Goal: Information Seeking & Learning: Learn about a topic

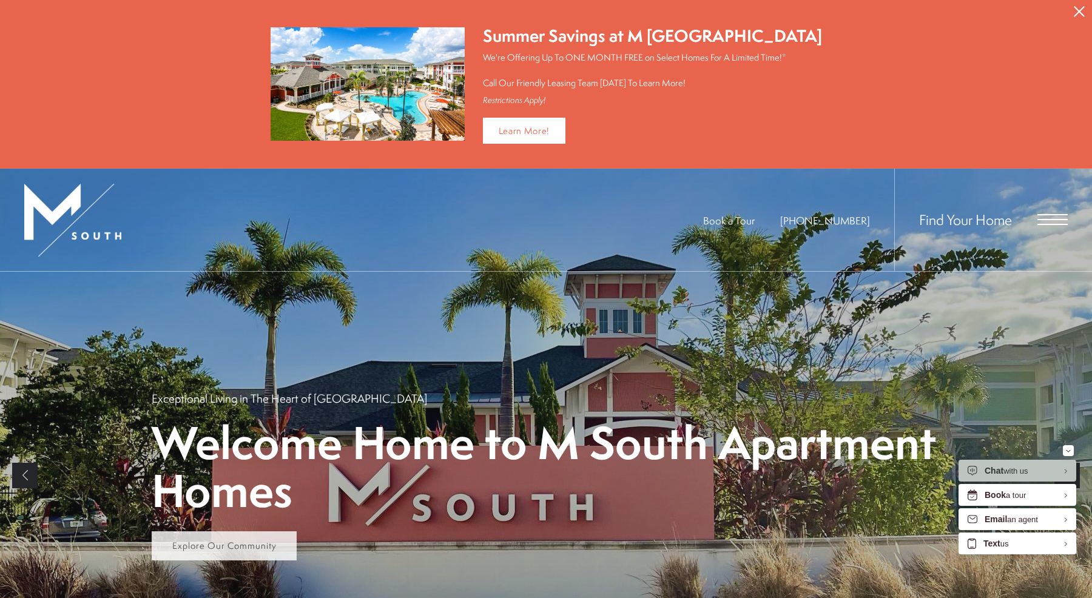
click at [202, 543] on span "Explore Our Community" at bounding box center [224, 545] width 104 height 13
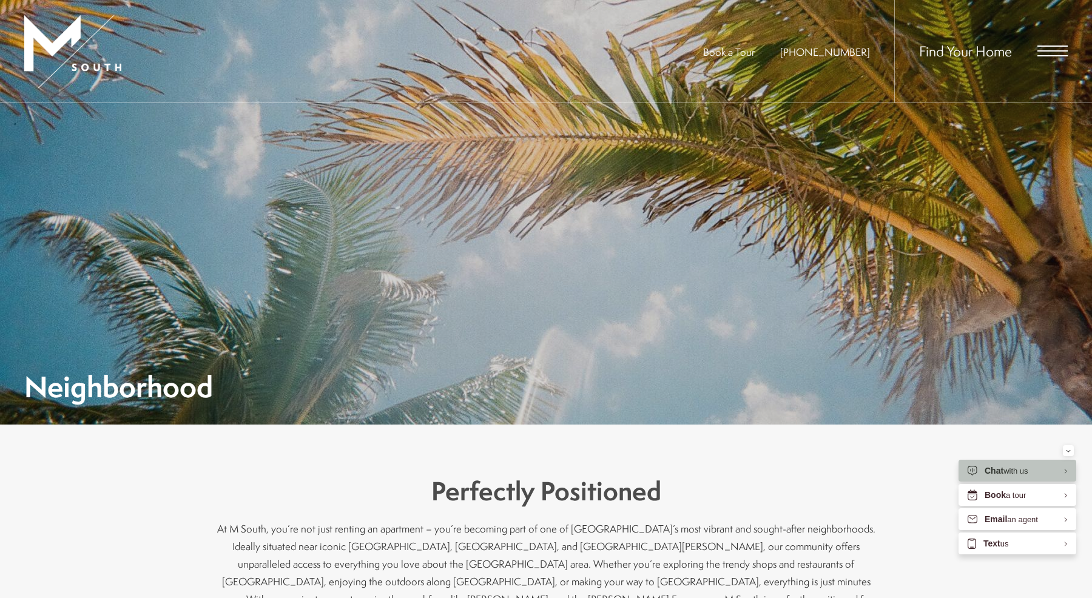
click at [1046, 61] on div "Find Your Home" at bounding box center [980, 51] width 173 height 102
click at [1049, 52] on span "Open Menu" at bounding box center [1052, 50] width 30 height 1
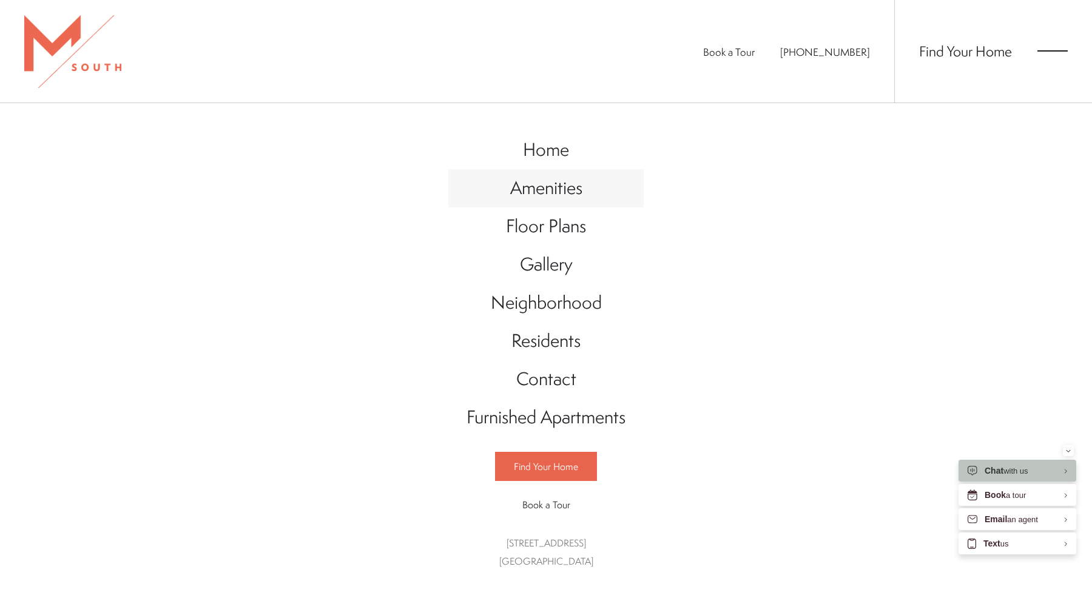
click at [557, 179] on span "Amenities" at bounding box center [546, 187] width 72 height 25
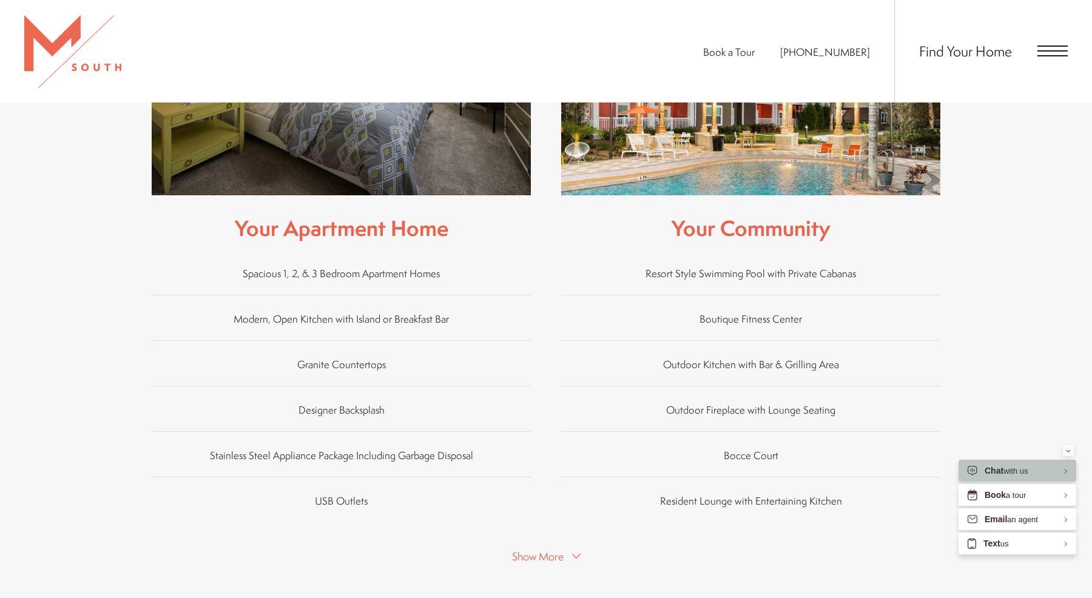
scroll to position [748, 0]
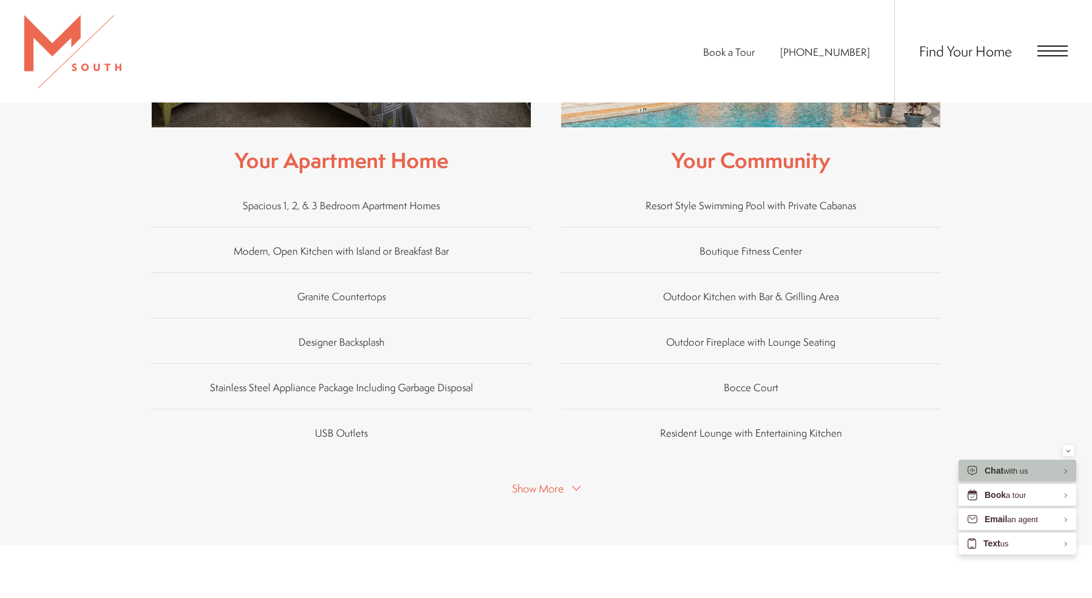
click at [543, 479] on button "Show More" at bounding box center [546, 488] width 76 height 18
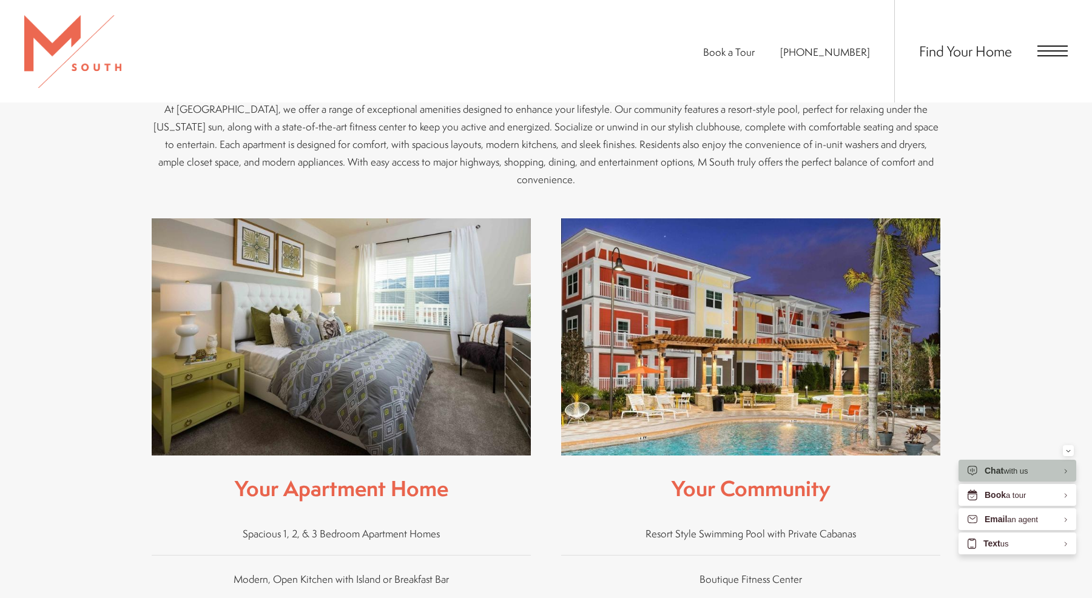
scroll to position [278, 0]
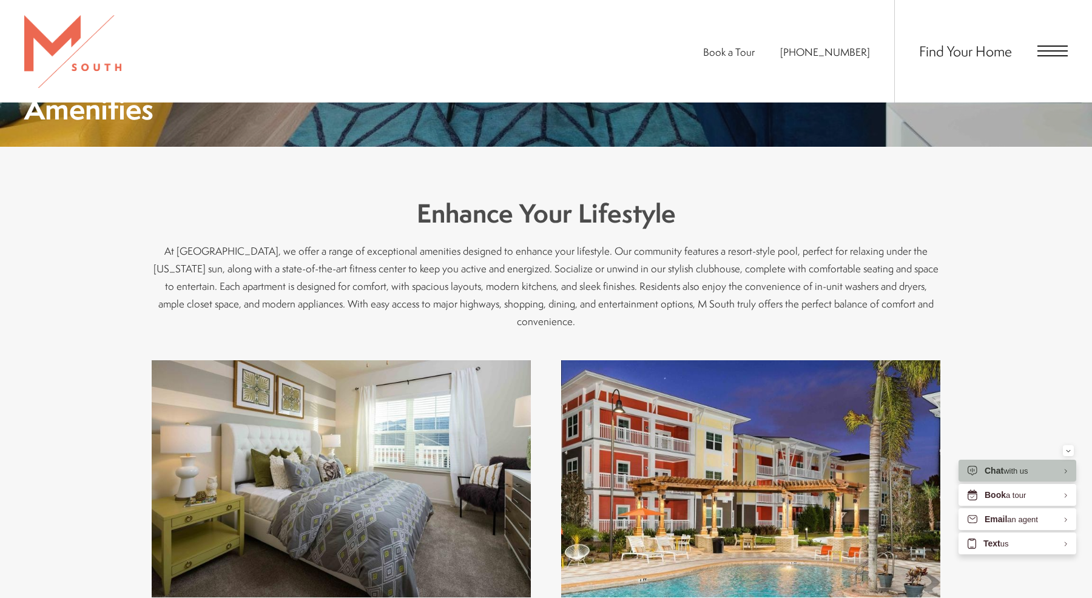
click at [1035, 73] on div "Find Your Home" at bounding box center [980, 51] width 173 height 102
click at [1045, 52] on span "Open Menu" at bounding box center [1052, 50] width 30 height 1
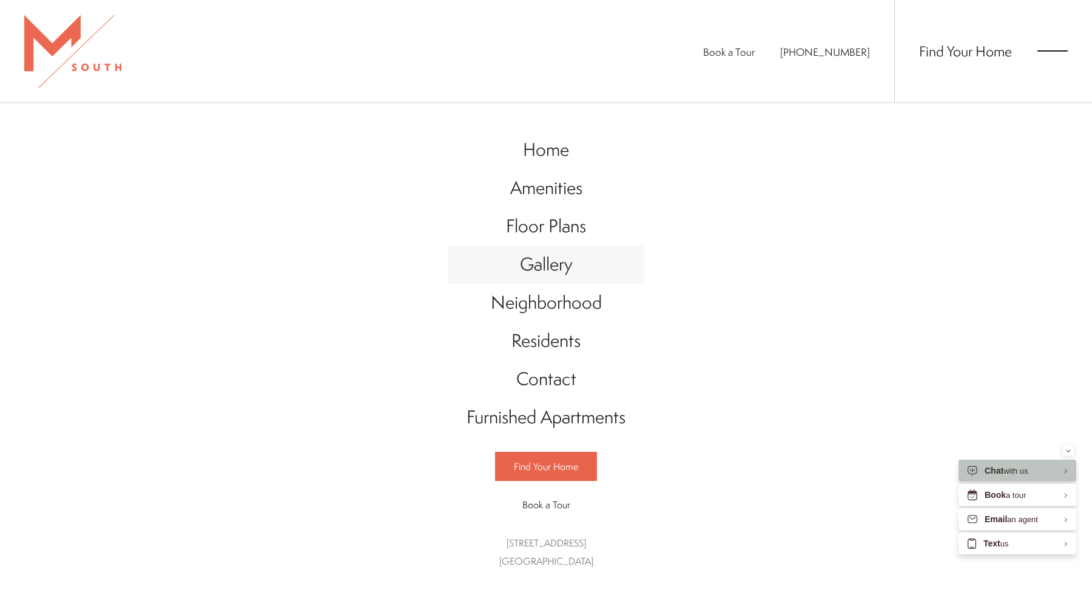
click at [548, 266] on span "Gallery" at bounding box center [546, 264] width 53 height 25
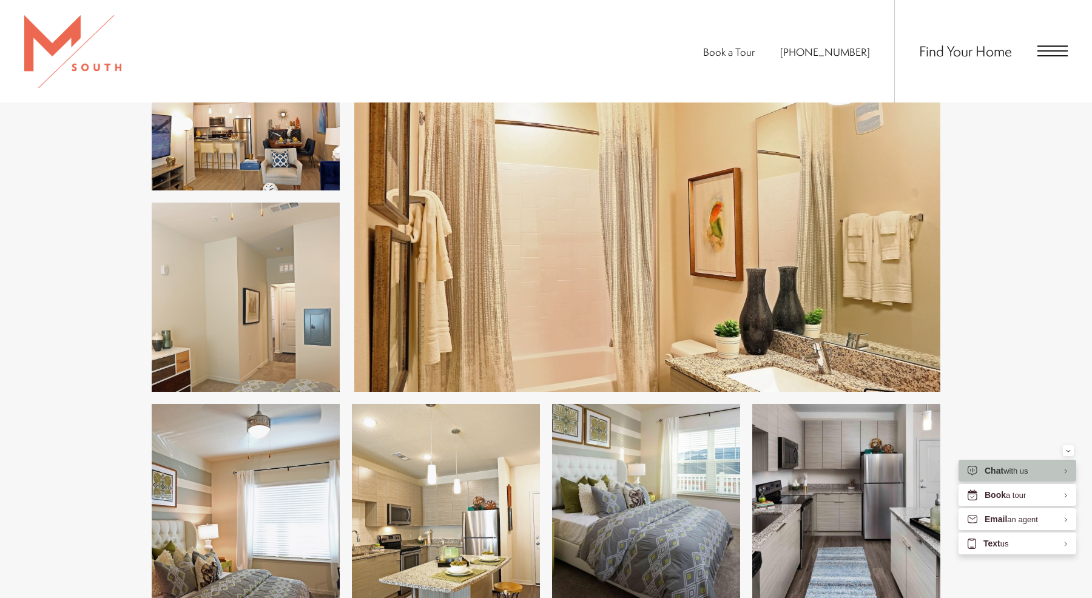
scroll to position [1115, 0]
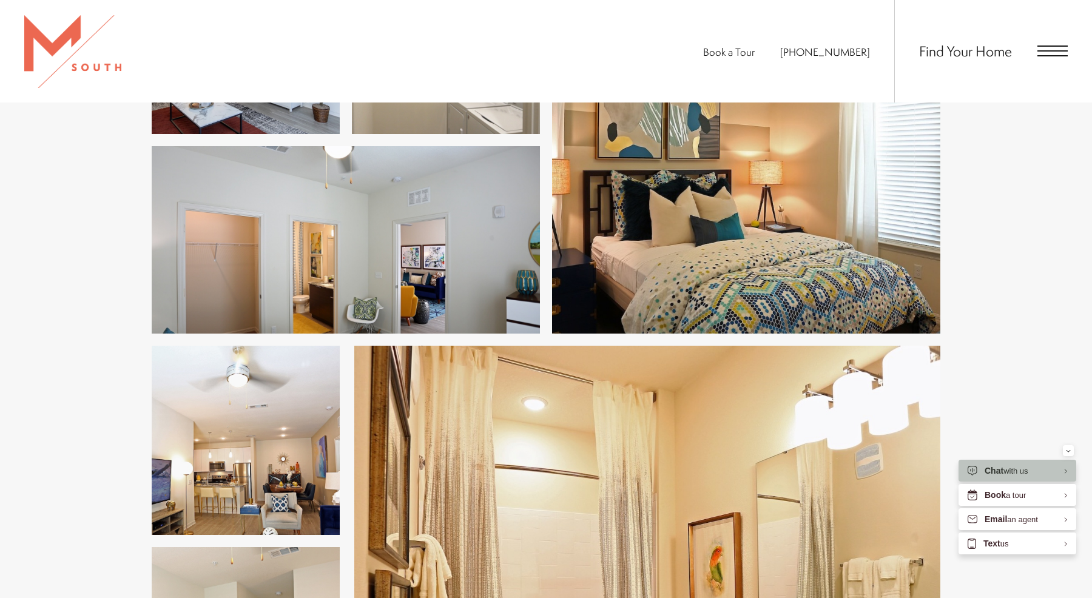
click at [1049, 55] on span "Open Menu" at bounding box center [1052, 50] width 30 height 11
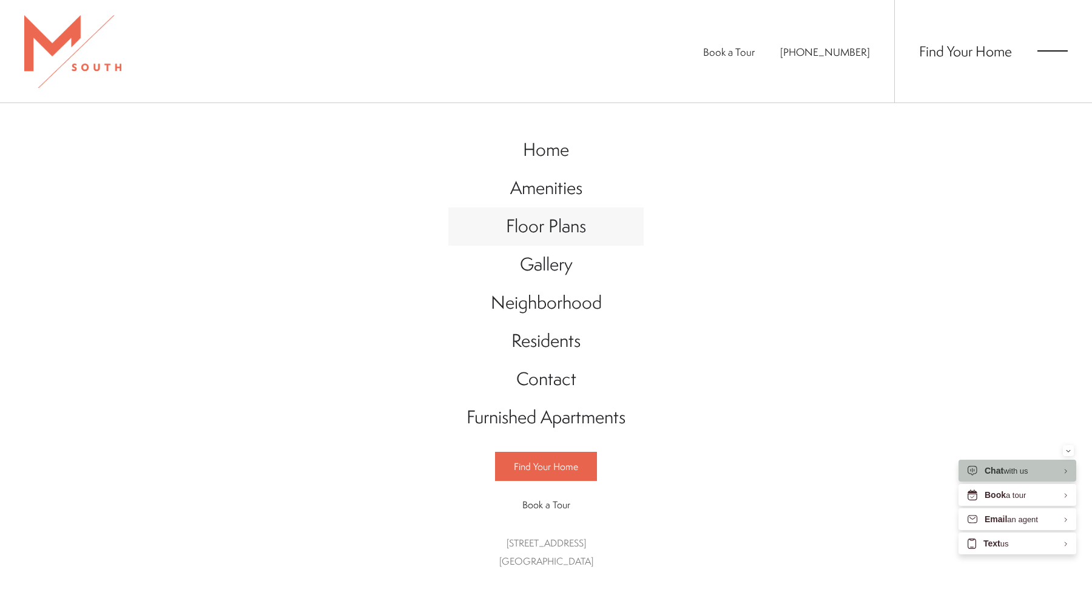
click at [563, 220] on span "Floor Plans" at bounding box center [546, 225] width 80 height 25
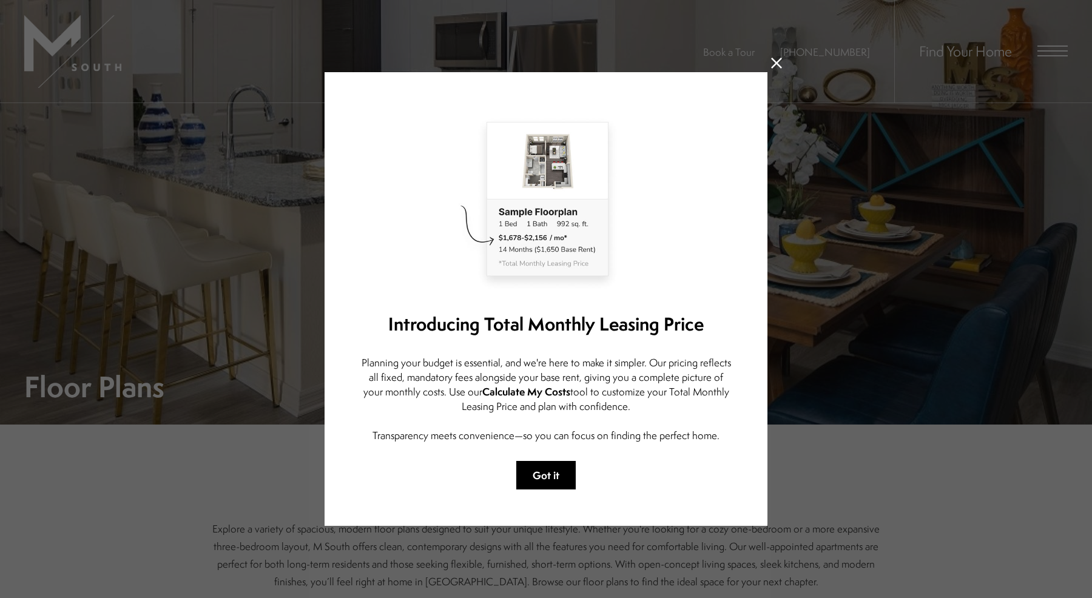
scroll to position [9, 0]
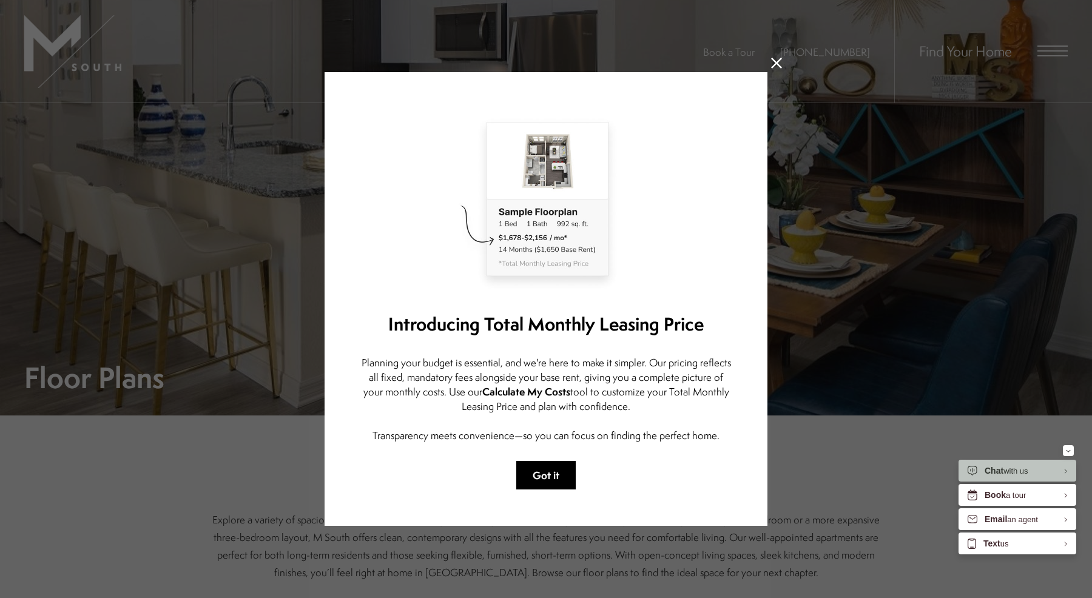
click at [553, 479] on button "Got it" at bounding box center [545, 475] width 59 height 29
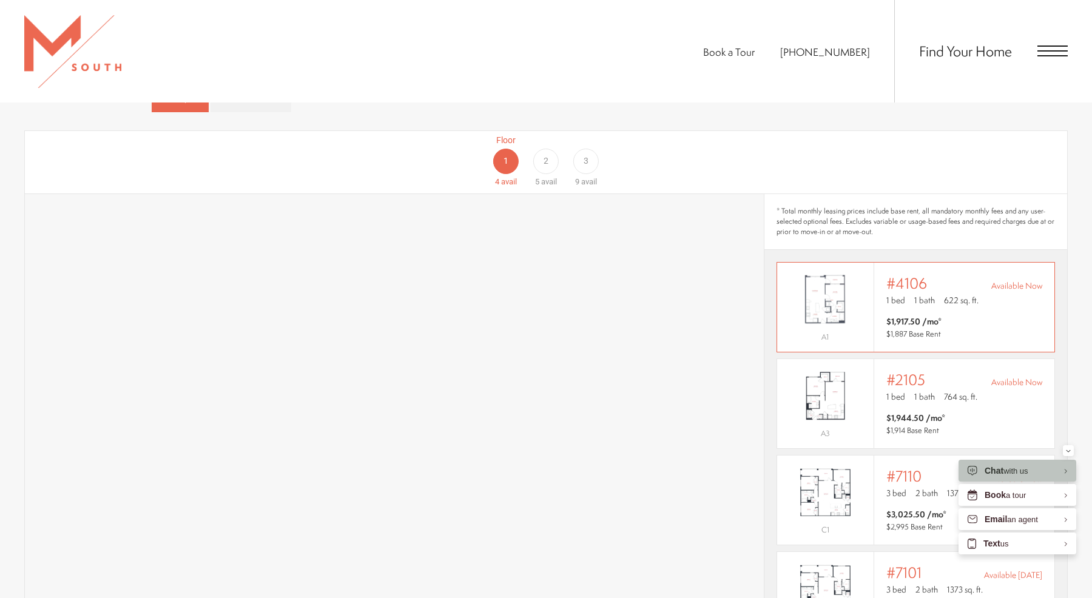
scroll to position [820, 0]
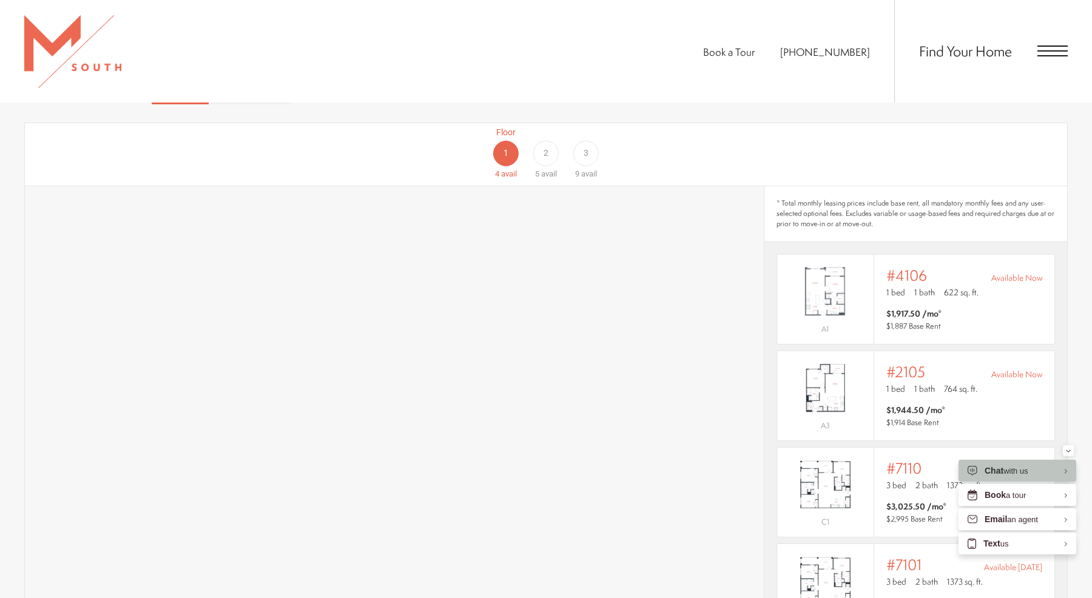
click at [542, 141] on div "2" at bounding box center [545, 153] width 25 height 25
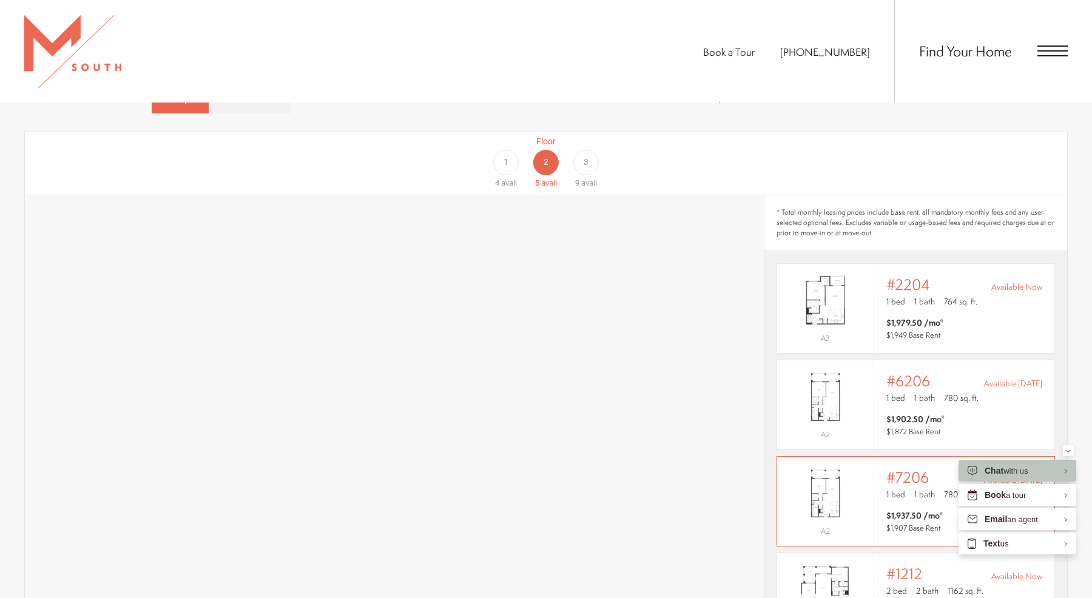
scroll to position [796, 0]
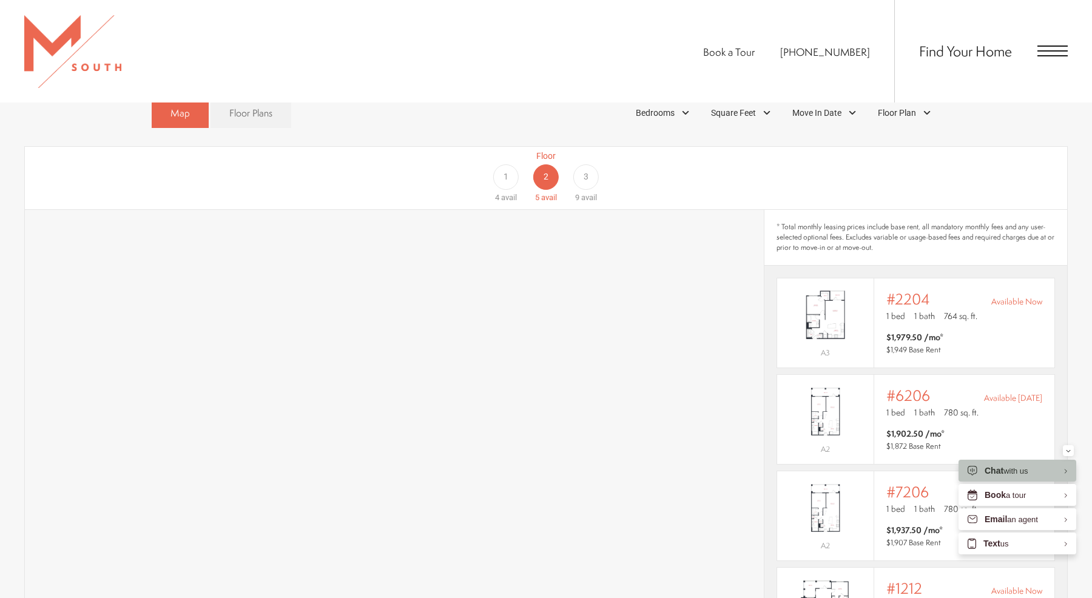
click at [587, 170] on span "3" at bounding box center [585, 176] width 5 height 13
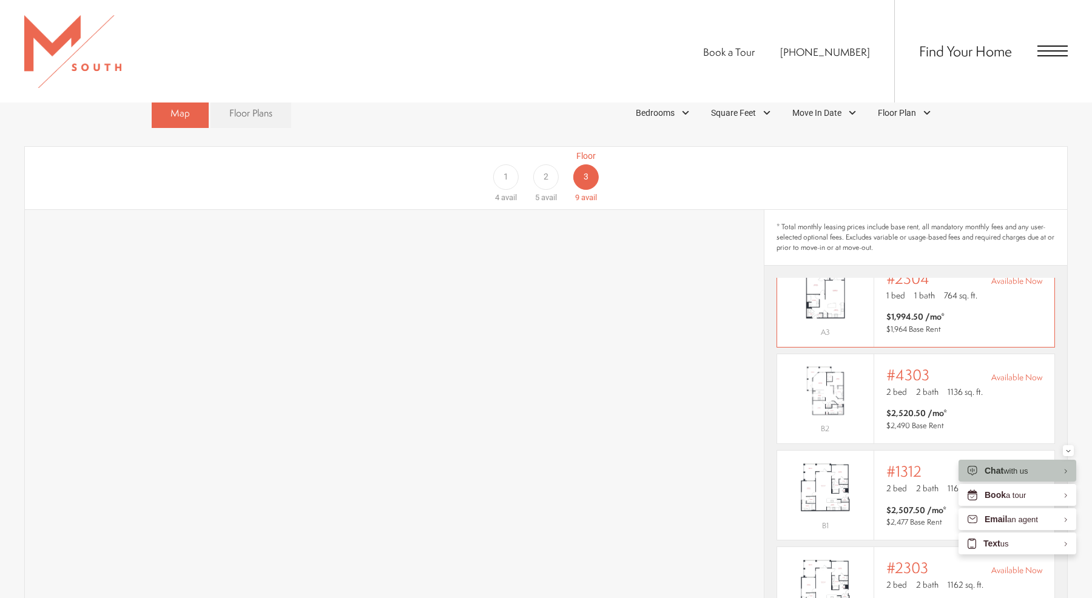
scroll to position [328, 0]
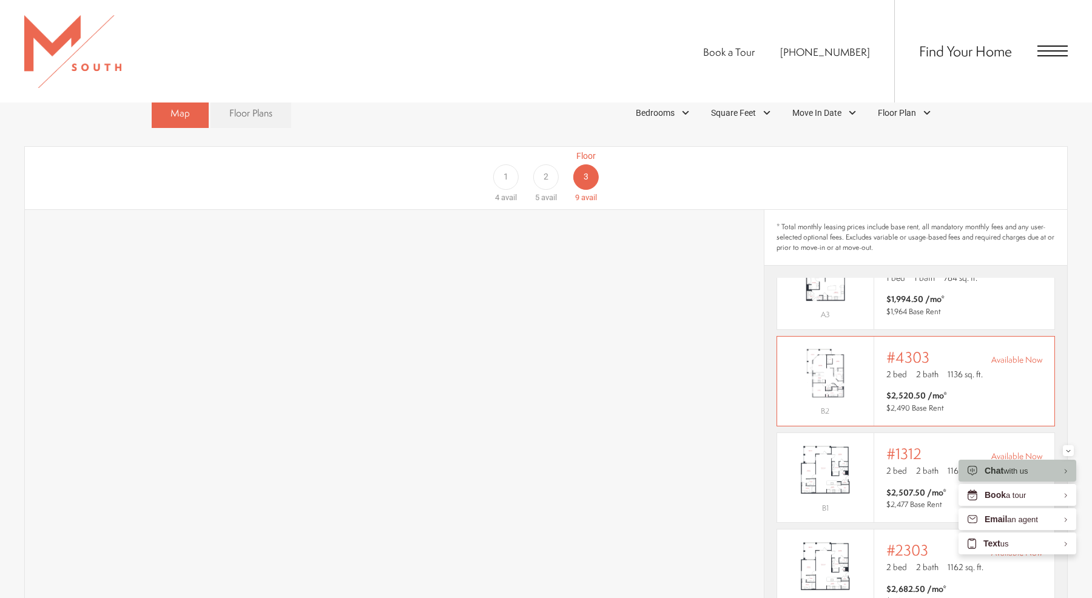
click at [987, 368] on p "2 bed 2 bath 1136 sq. ft." at bounding box center [964, 374] width 156 height 12
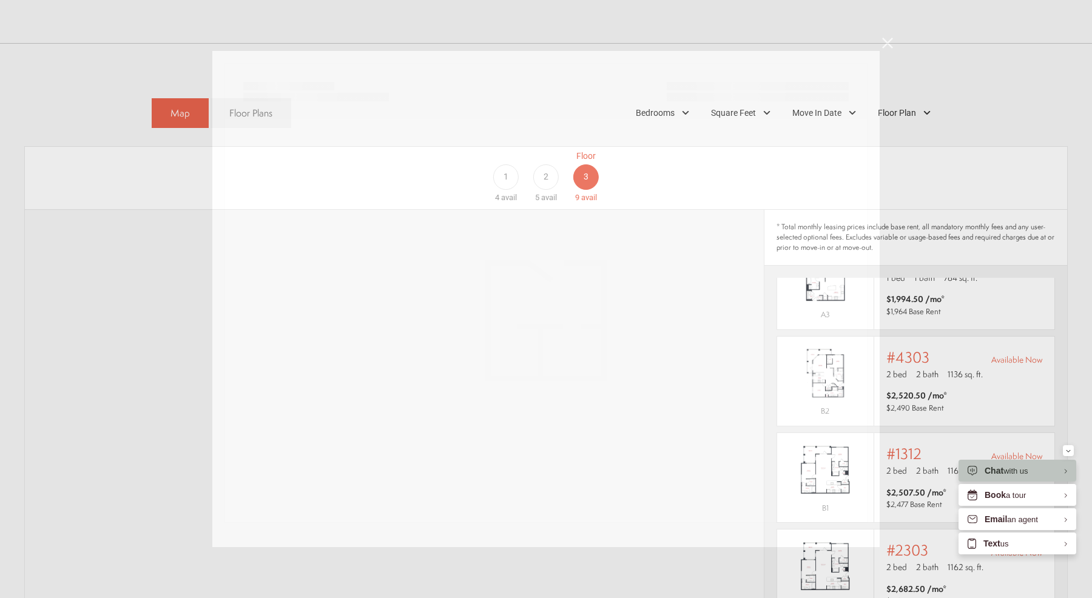
scroll to position [0, 0]
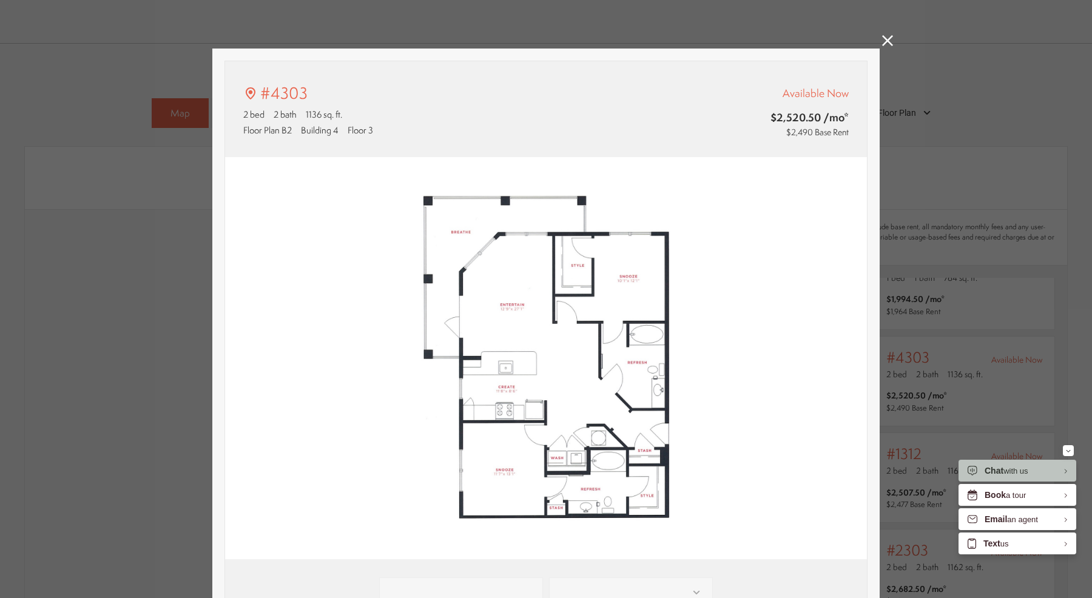
type input "**********"
click at [884, 36] on icon at bounding box center [887, 40] width 11 height 11
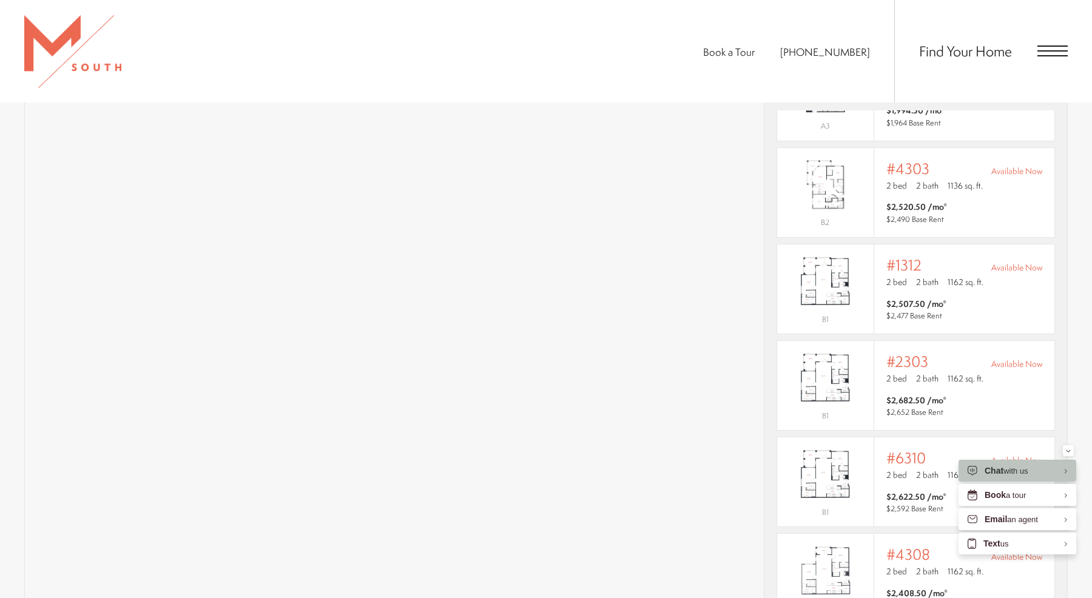
scroll to position [986, 0]
